Goal: Information Seeking & Learning: Learn about a topic

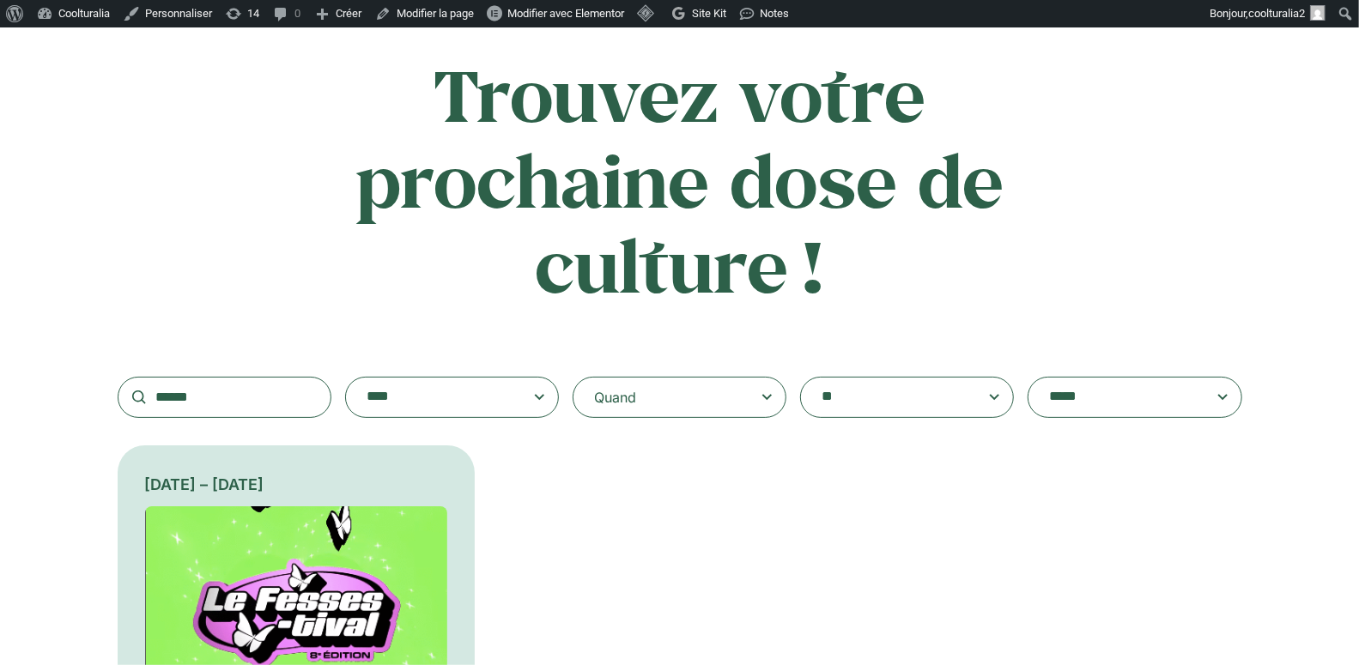
scroll to position [115, 0]
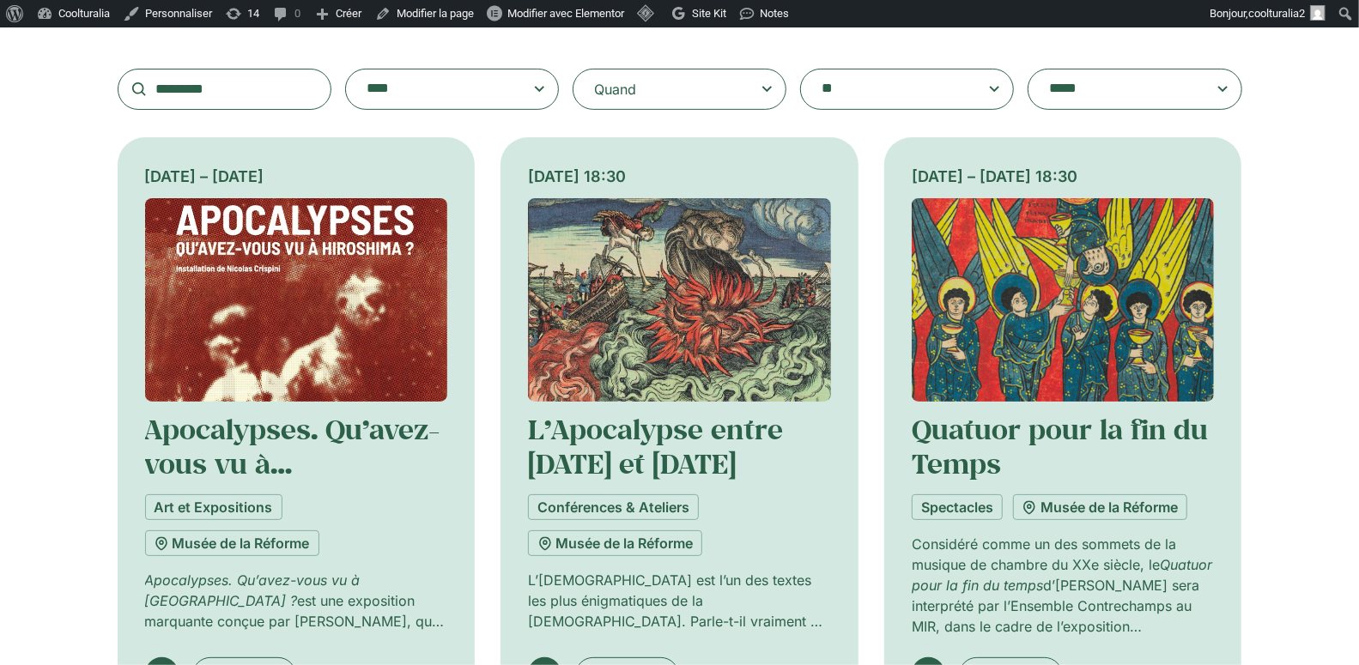
scroll to position [391, 0]
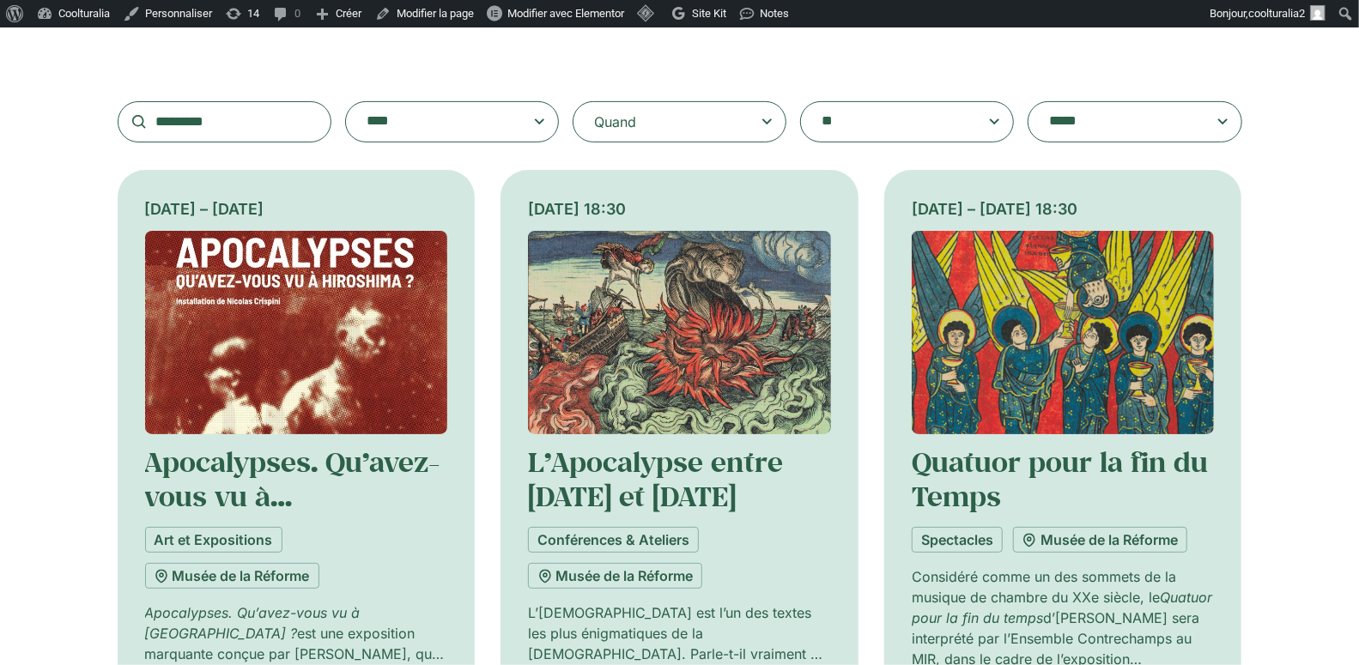
type input "*********"
click at [237, 354] on img at bounding box center [296, 332] width 303 height 203
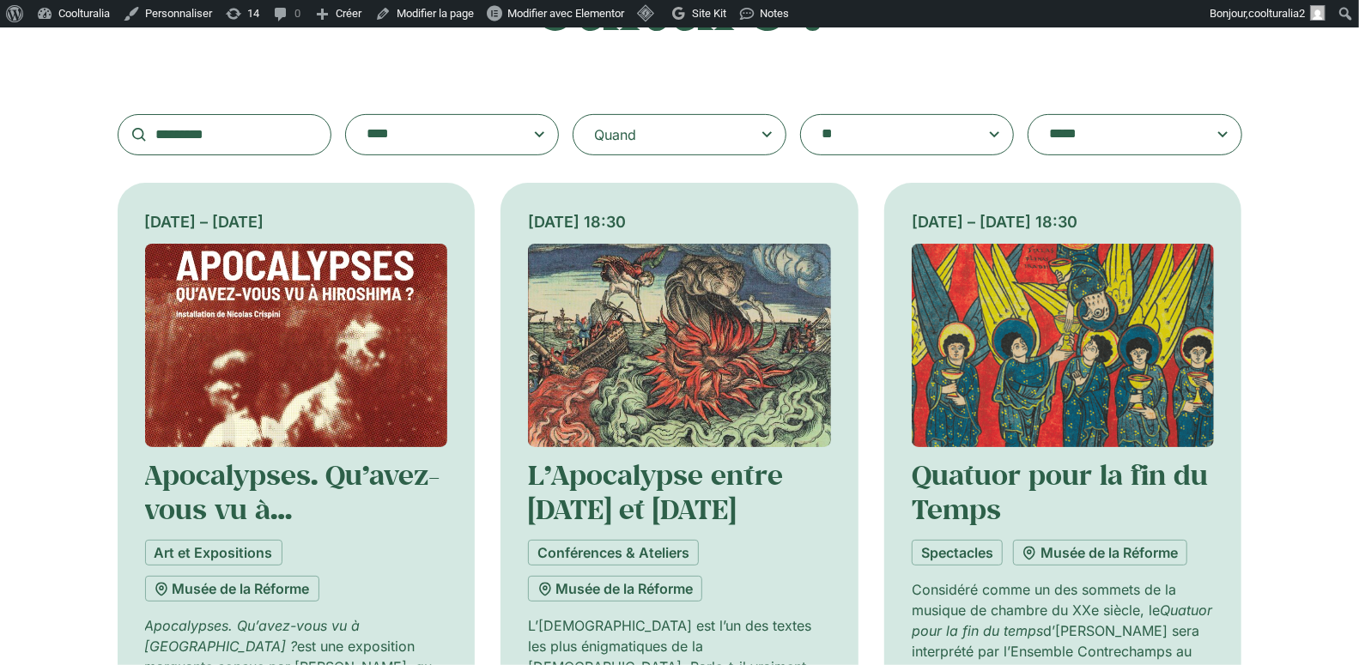
scroll to position [374, 0]
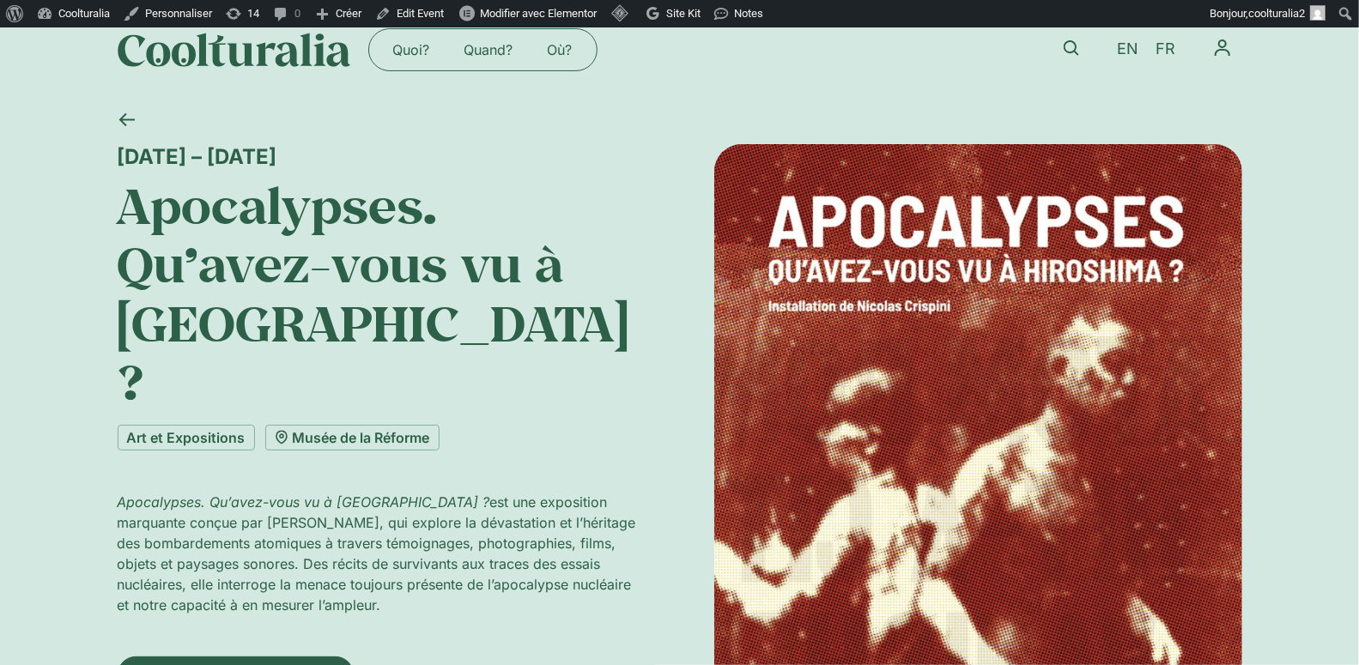
scroll to position [27, 0]
click at [1131, 49] on span "EN" at bounding box center [1127, 48] width 21 height 18
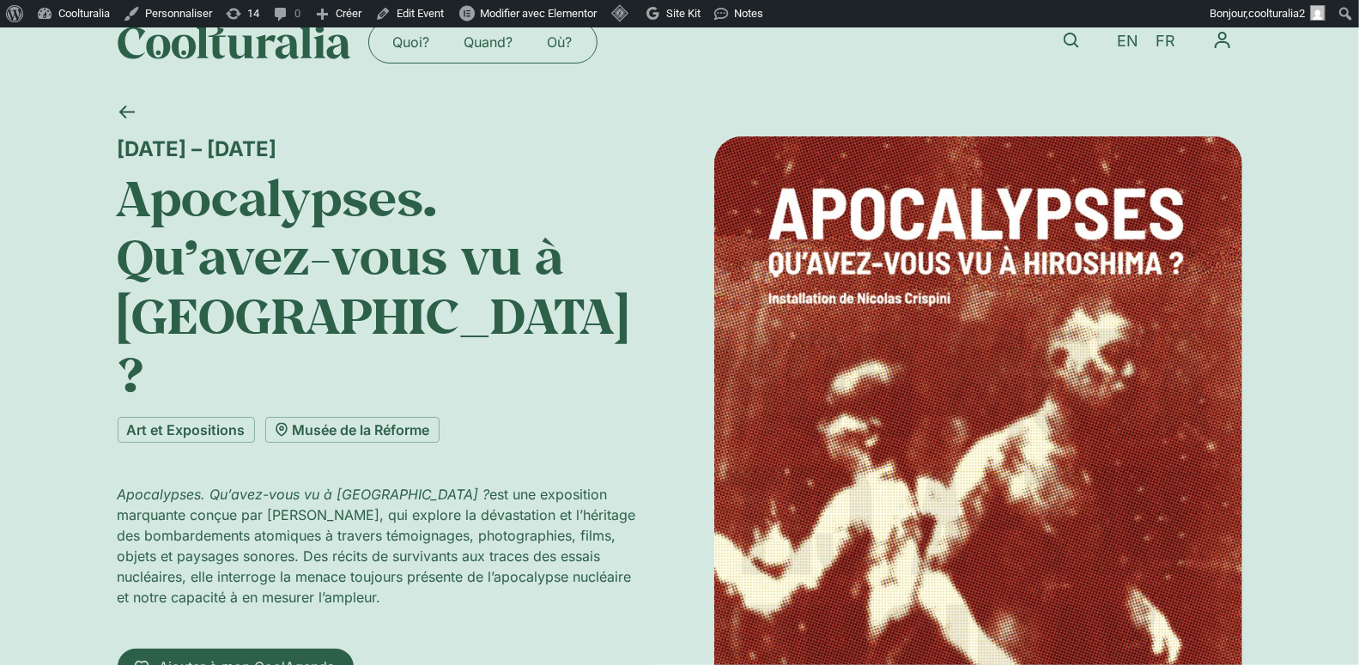
scroll to position [35, 0]
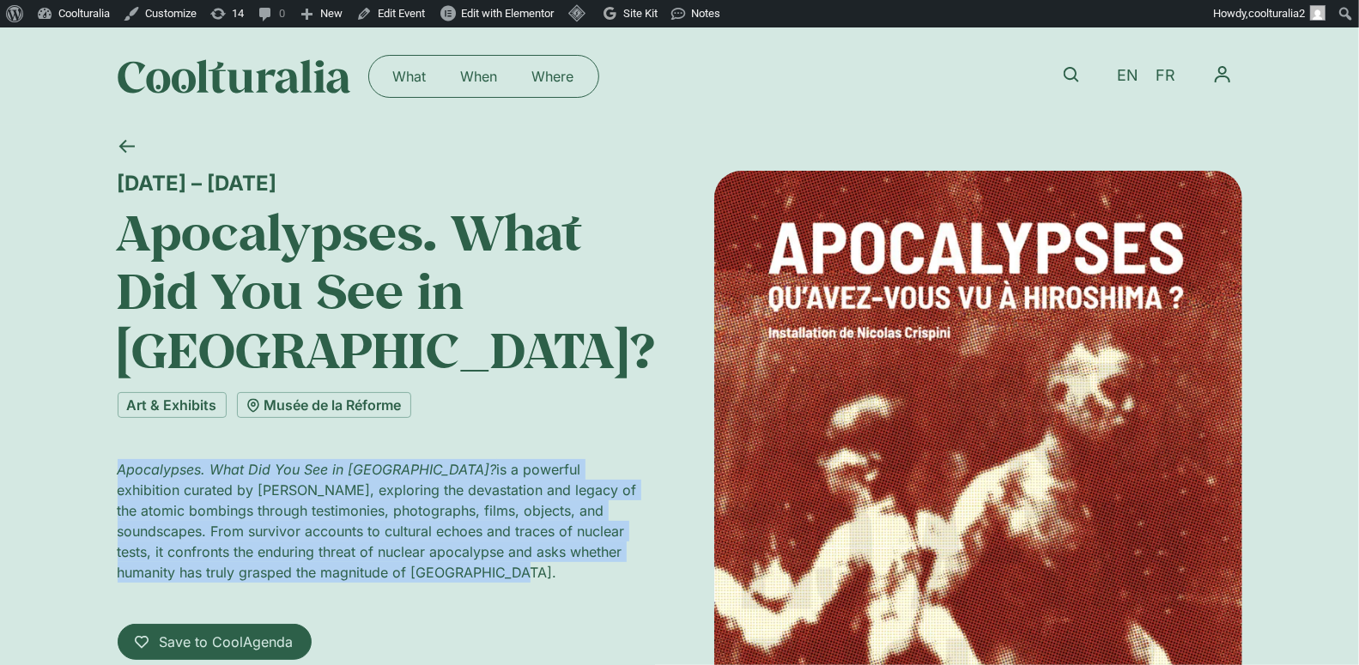
drag, startPoint x: 380, startPoint y: 578, endPoint x: 87, endPoint y: 458, distance: 317.2
click at [87, 458] on div "10 September 2025 – 11 January 2026 Apocalypses. What Did You See in Hiroshima?…" at bounding box center [679, 560] width 1359 height 870
copy p "Apocalypses. What Did You See in Hiroshima? is a powerful exhibition curated by…"
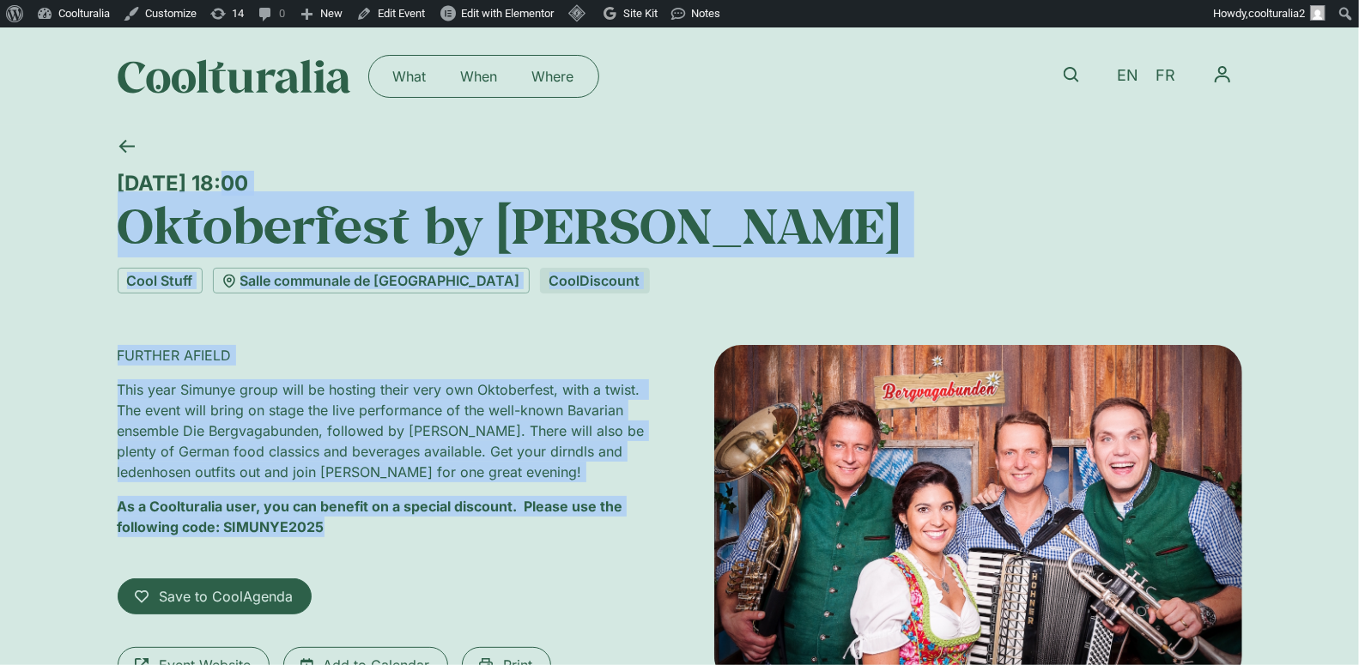
drag, startPoint x: 346, startPoint y: 529, endPoint x: 72, endPoint y: 167, distance: 454.1
click at [72, 167] on div "Saturday 4 October, 18:00 Oktoberfest by Simunye Cool Stuff Salle communale de …" at bounding box center [679, 465] width 1359 height 680
copy div "Saturday 4 October, 18:00 Oktoberfest by Simunye Cool Stuff Salle communale de …"
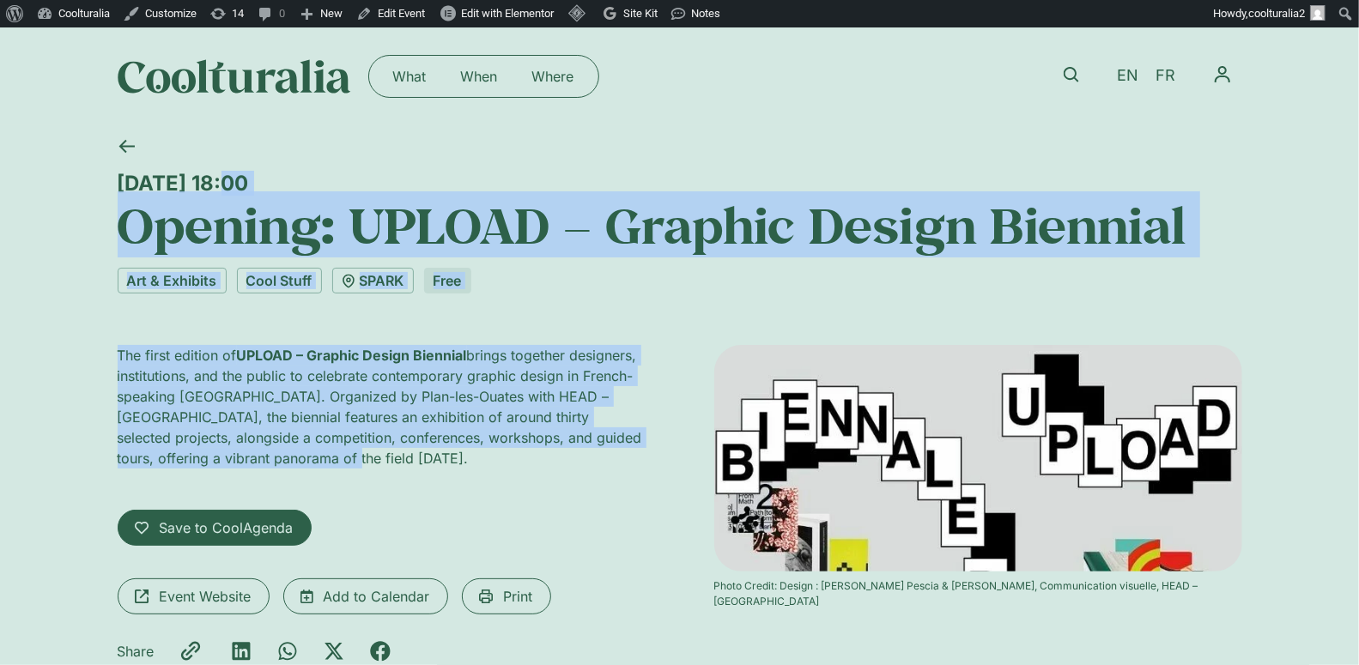
drag, startPoint x: 113, startPoint y: 167, endPoint x: 407, endPoint y: 469, distance: 421.3
click at [407, 469] on div "Friday 3 October, 18:00 Opening: UPLOAD – Graphic Design Biennial Art & Exhibit…" at bounding box center [680, 430] width 1125 height 611
copy div "Friday 3 October, 18:00 Opening: UPLOAD – Graphic Design Biennial Art & Exhibit…"
click at [363, 182] on div "Friday 3 October, 18:00" at bounding box center [680, 183] width 1125 height 25
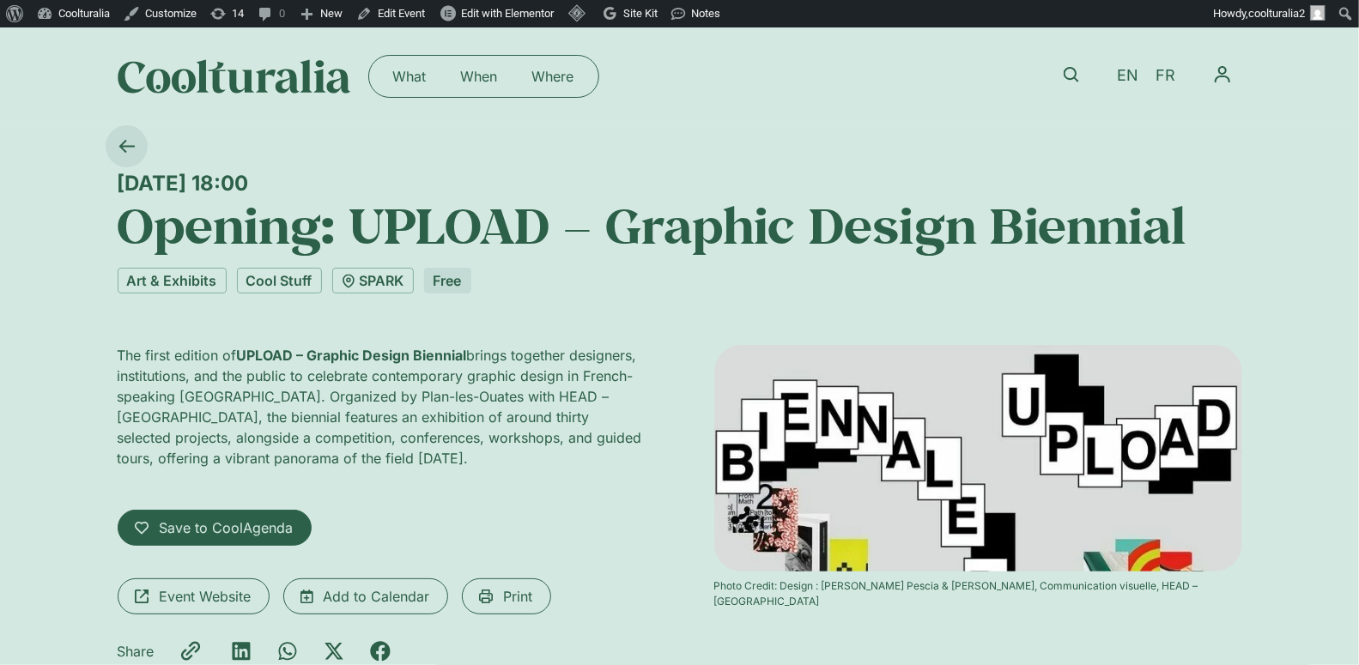
click at [124, 142] on icon at bounding box center [126, 146] width 16 height 16
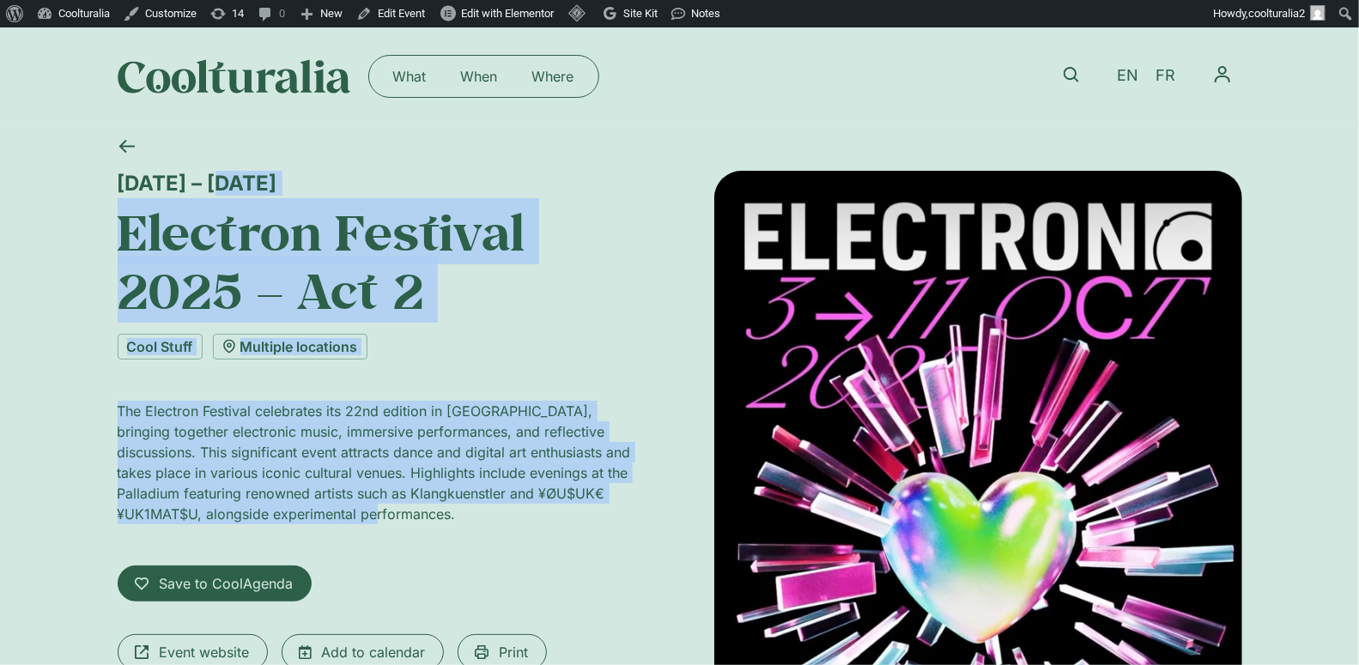
drag, startPoint x: 102, startPoint y: 177, endPoint x: 578, endPoint y: 551, distance: 605.2
click at [578, 551] on div "[DATE] – [DATE] Electron Festival 2025 – Act 2 Cool Stuff Multiple locations Th…" at bounding box center [679, 541] width 1359 height 832
copy div "[DATE] – [DATE] Electron Festival 2025 – Act 2 Cool Stuff Multiple locations Th…"
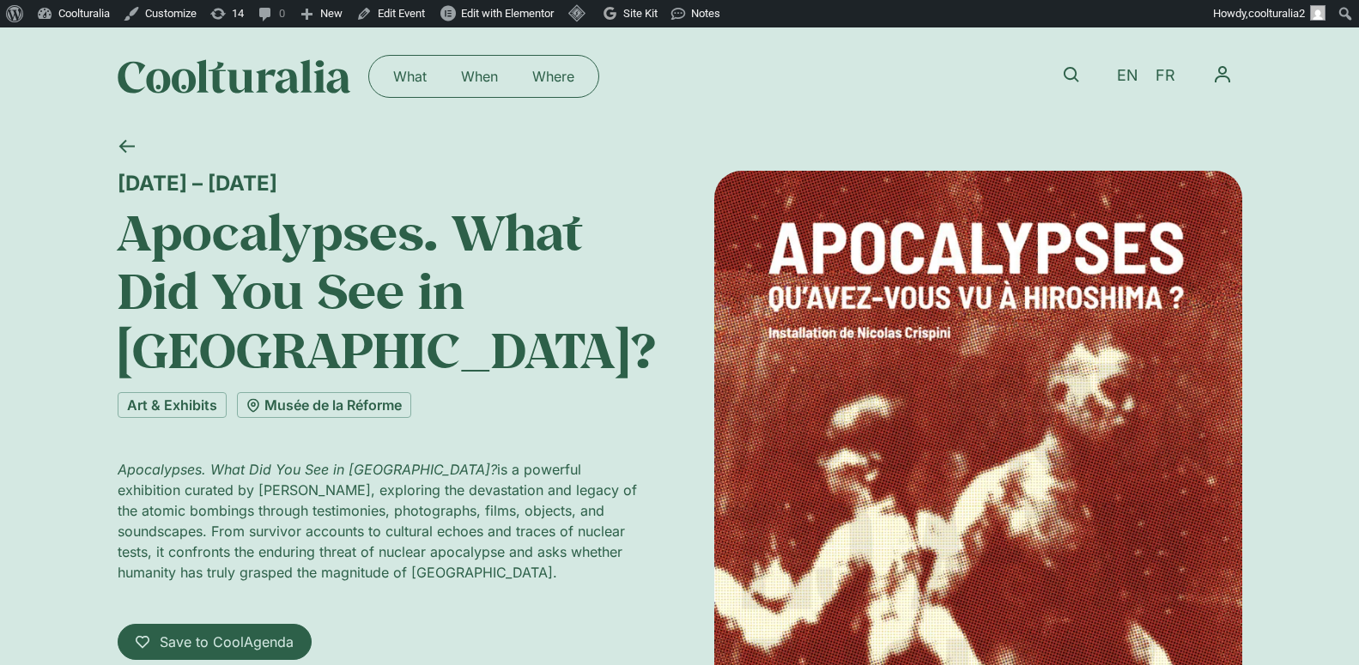
scroll to position [3, 0]
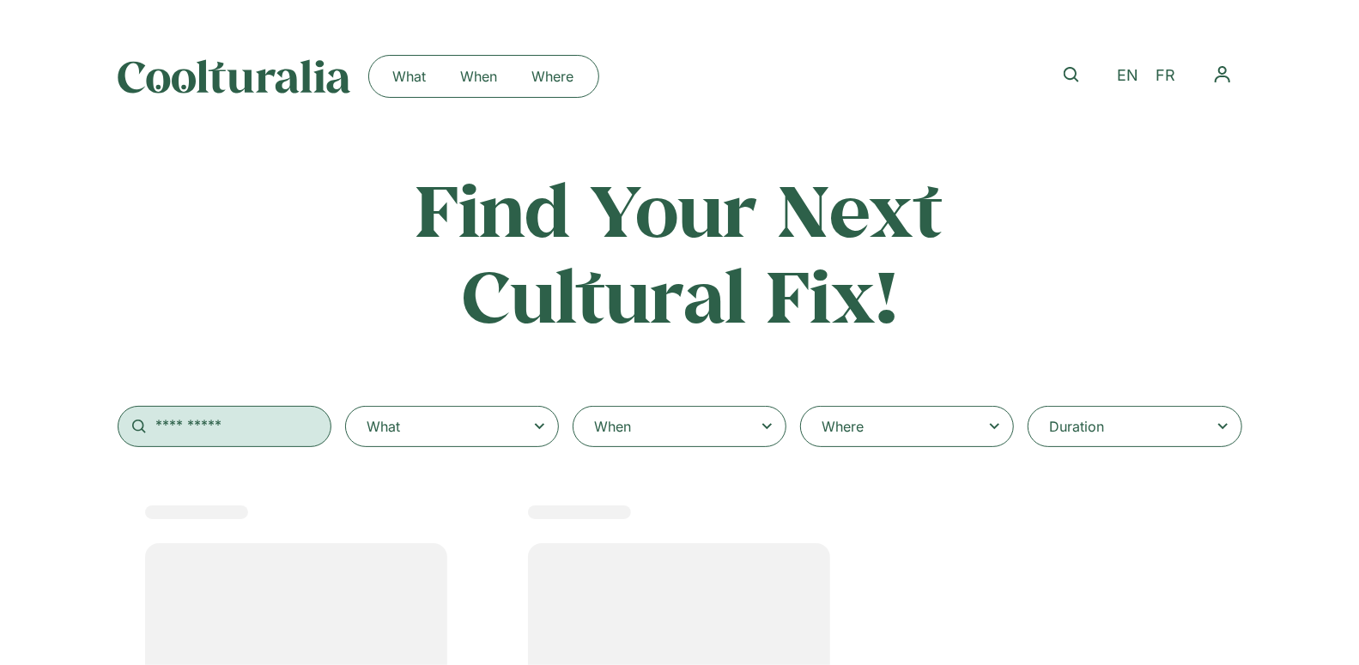
click at [252, 432] on input "text" at bounding box center [225, 426] width 214 height 41
select select
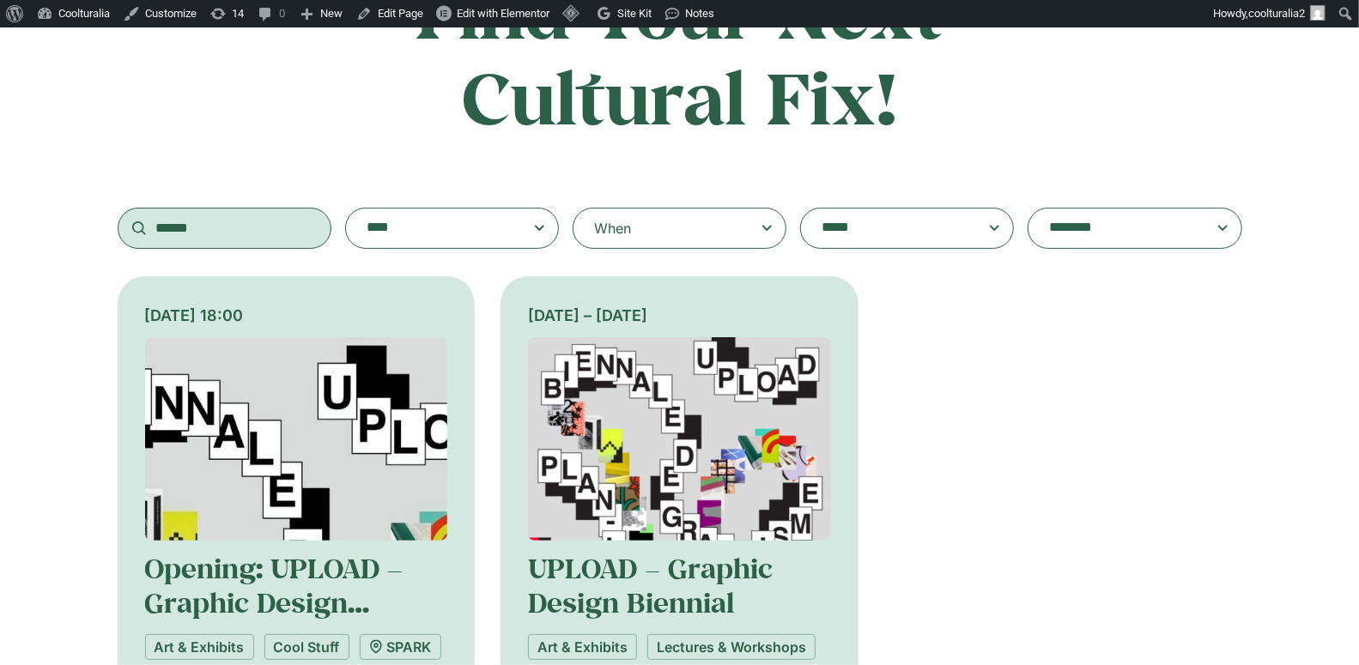
scroll to position [200, 0]
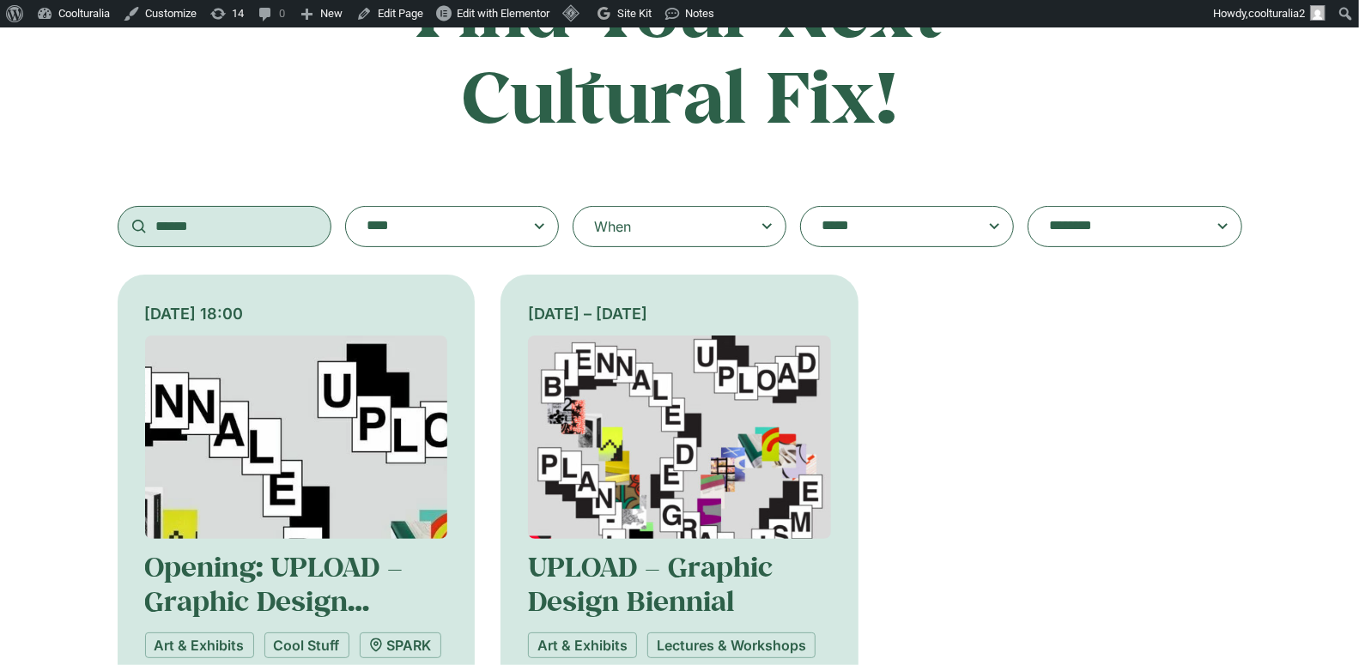
type input "******"
click at [624, 390] on img at bounding box center [679, 437] width 303 height 203
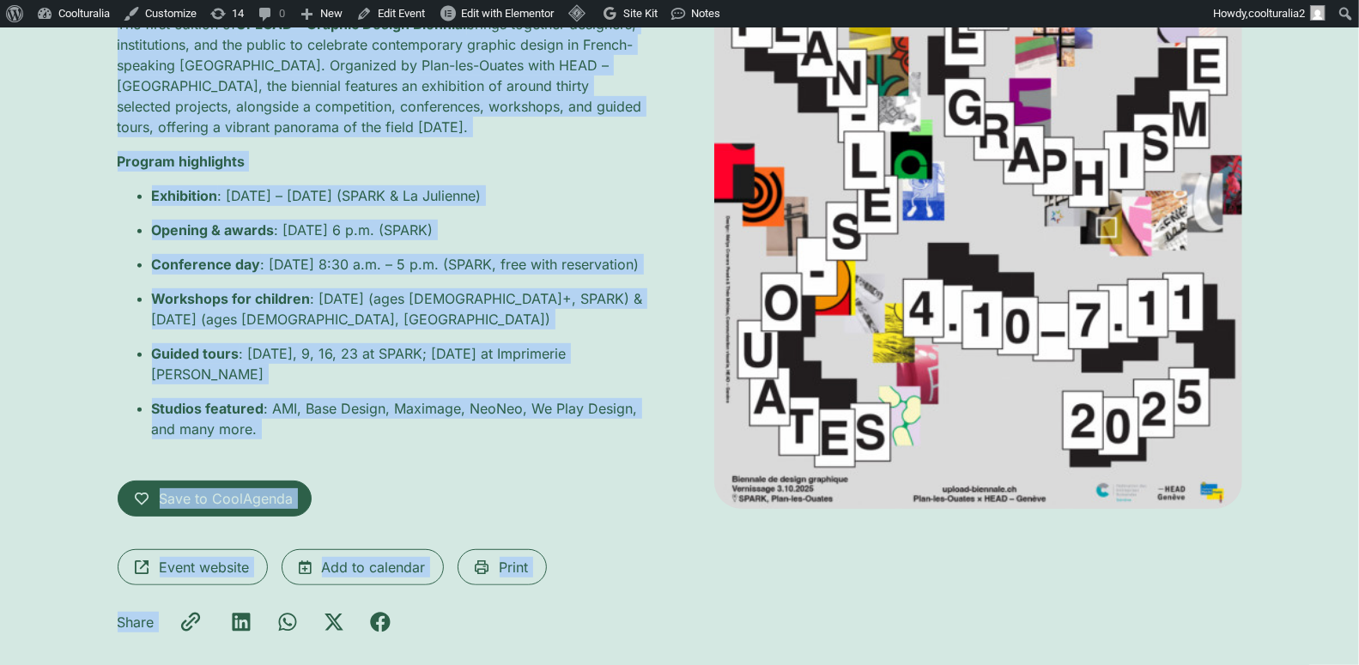
scroll to position [508, 0]
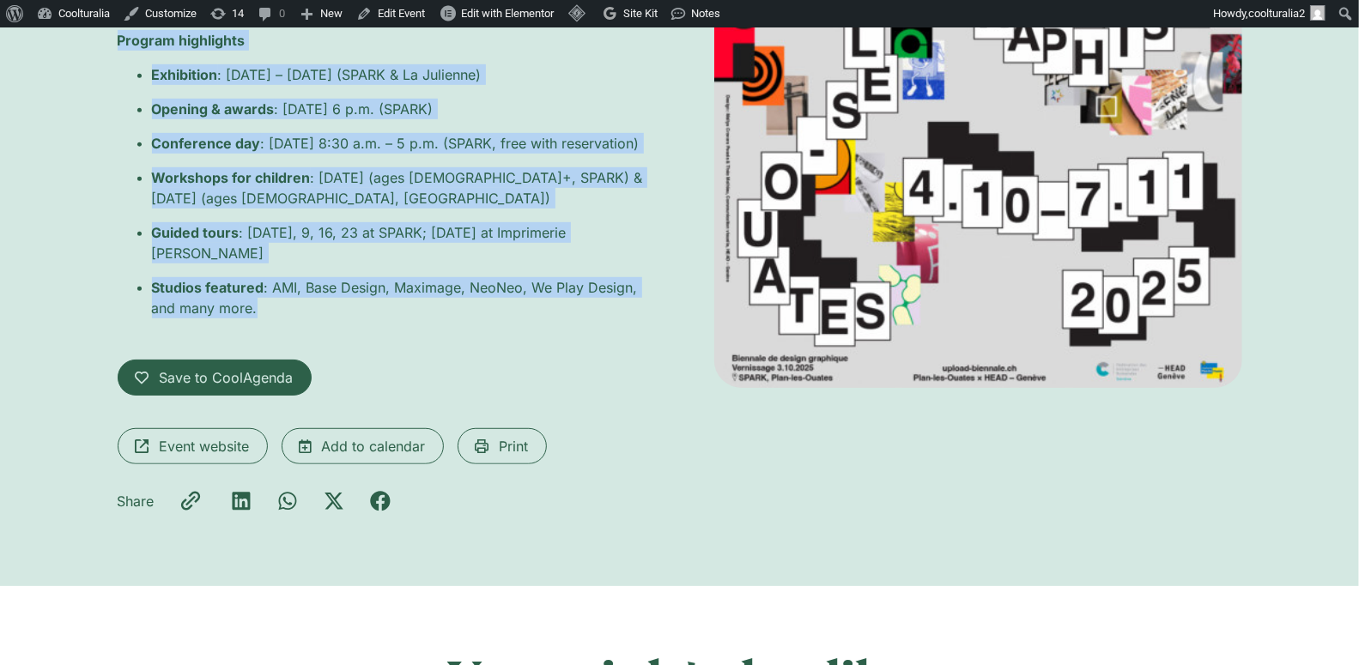
drag, startPoint x: 126, startPoint y: 218, endPoint x: 570, endPoint y: 333, distance: 458.5
click at [570, 333] on div "[DATE] – [DATE] UPLOAD – Graphic Design Biennial Art & Exhibits Lectures & Work…" at bounding box center [382, 94] width 528 height 862
copy div "LOREMI – Dolorsi Ametco Adipisci Eli & Seddoeiu Temporin & Utlaboree DOLOR Mag …"
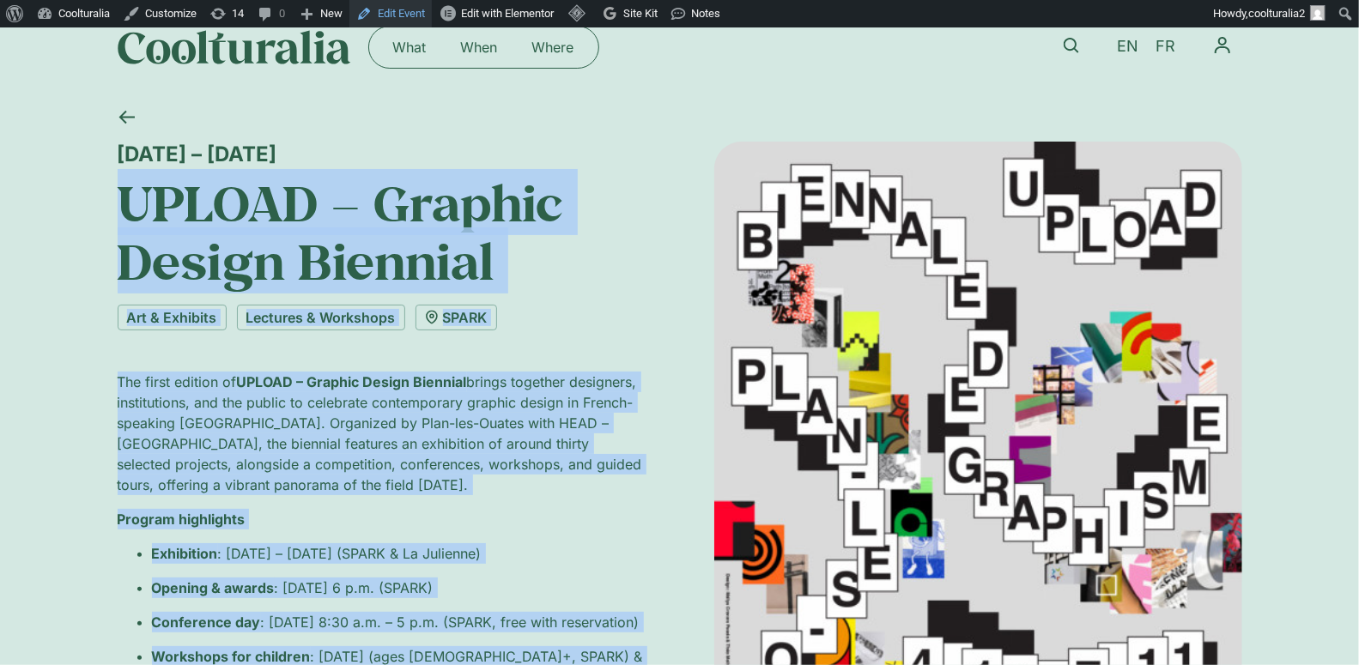
scroll to position [30, 0]
